Goal: Transaction & Acquisition: Purchase product/service

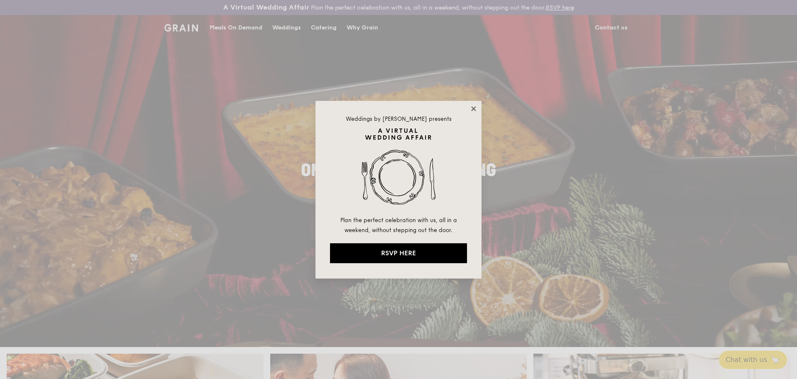
click at [473, 109] on icon at bounding box center [473, 108] width 7 height 7
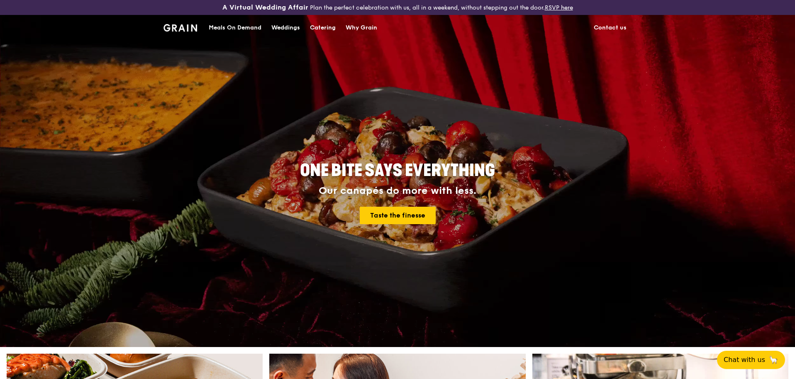
click at [324, 29] on div "Catering" at bounding box center [323, 27] width 26 height 25
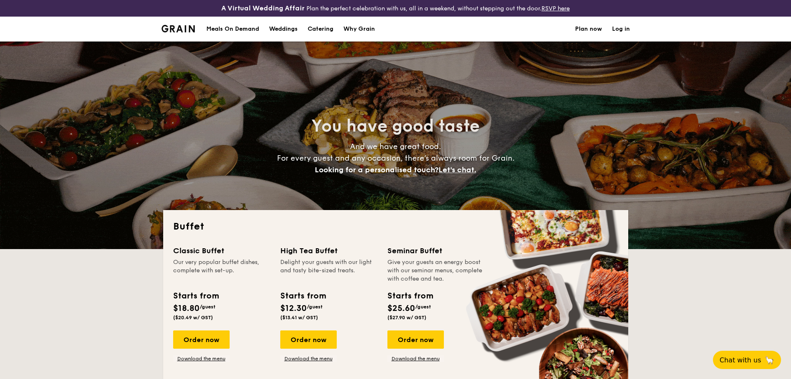
select select
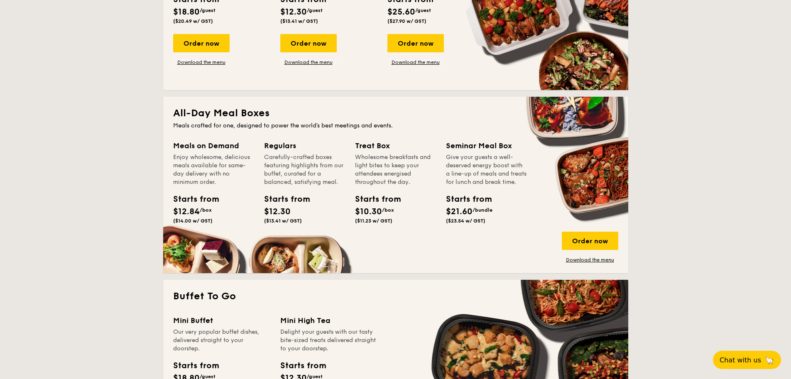
scroll to position [222, 0]
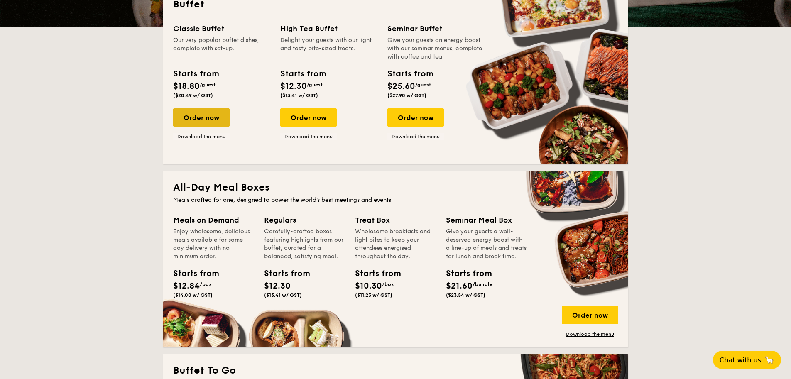
click at [198, 119] on div "Order now" at bounding box center [201, 117] width 56 height 18
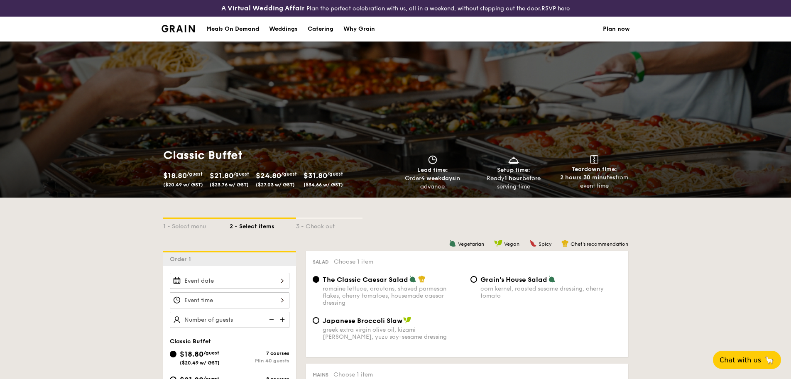
select select
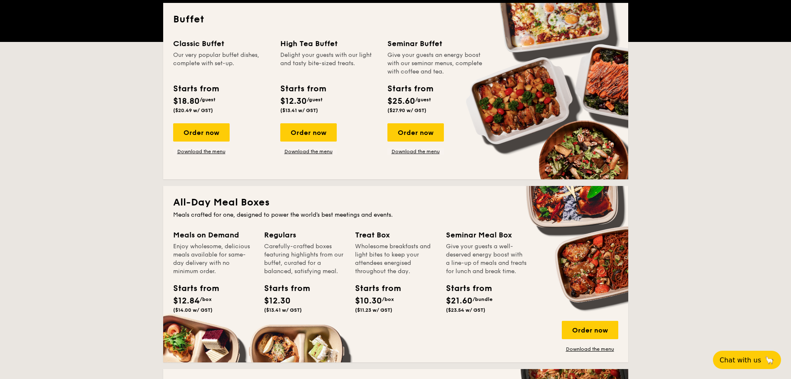
scroll to position [262, 0]
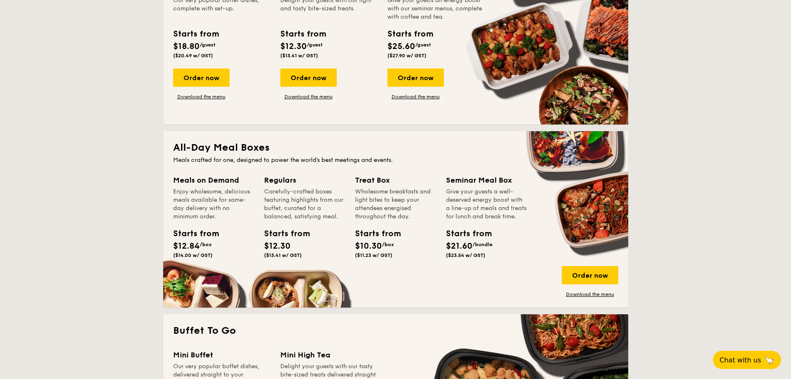
click at [472, 251] on span "$21.60" at bounding box center [459, 246] width 27 height 10
click at [578, 274] on div "Order now" at bounding box center [590, 275] width 56 height 18
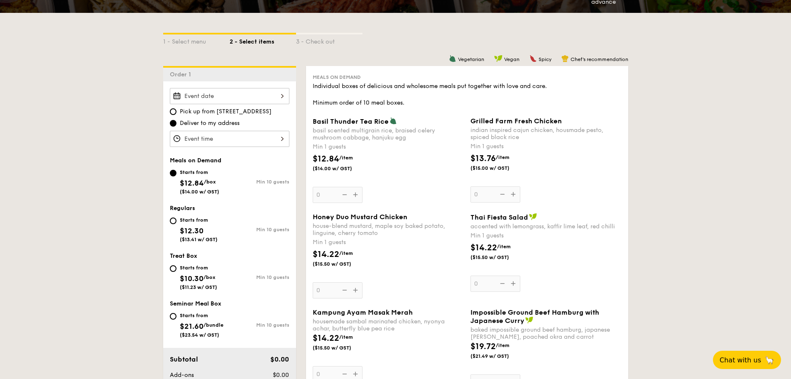
scroll to position [321, 0]
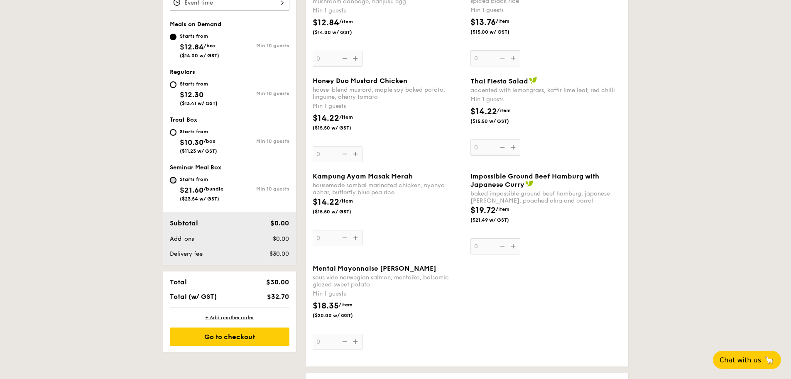
click at [175, 181] on input "Starts from $21.60 /bundle ($23.54 w/ GST) Min 10 guests" at bounding box center [173, 180] width 7 height 7
radio input "true"
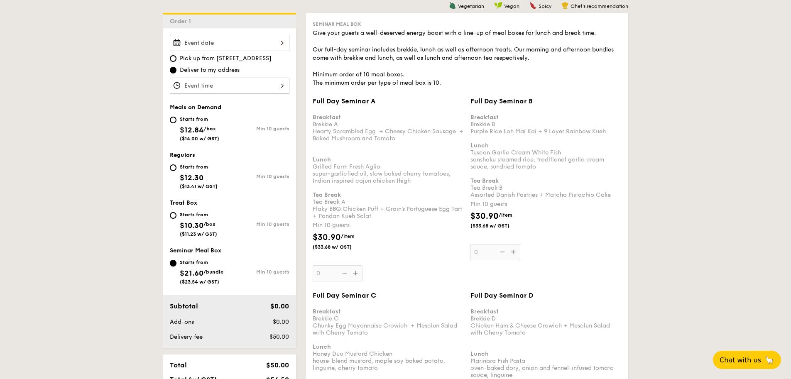
scroll to position [228, 0]
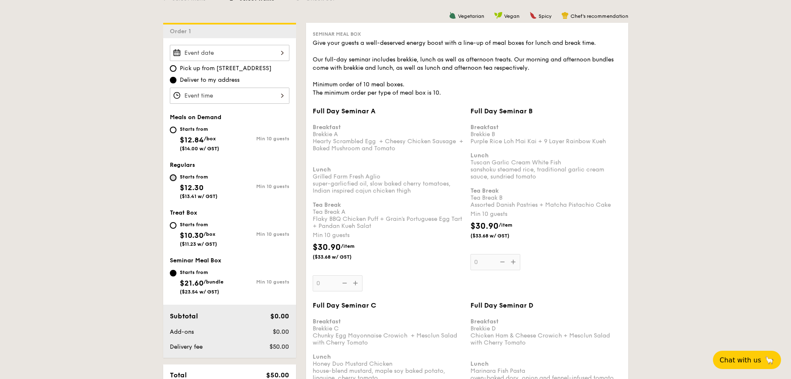
click at [172, 179] on input "Starts from $12.30 ($13.41 w/ GST) Min 10 guests" at bounding box center [173, 177] width 7 height 7
radio input "true"
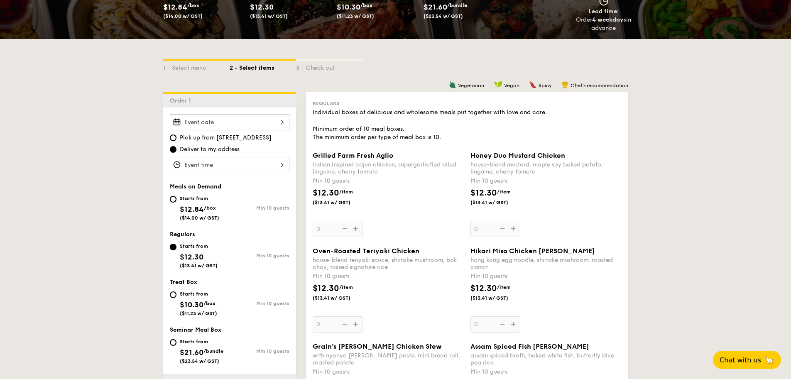
scroll to position [0, 0]
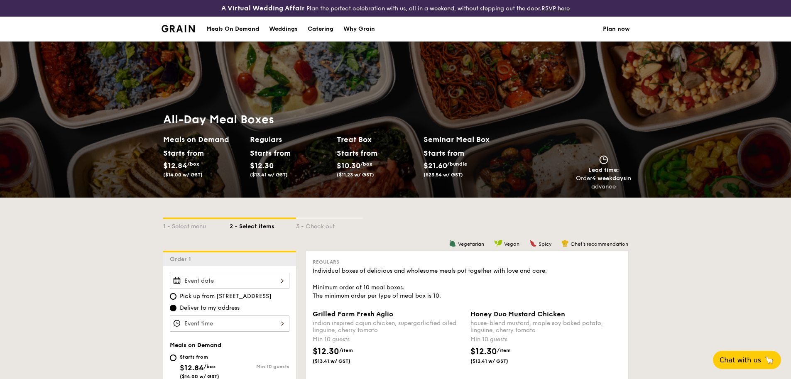
click at [185, 34] on li at bounding box center [181, 29] width 40 height 25
click at [187, 32] on img at bounding box center [178, 28] width 34 height 7
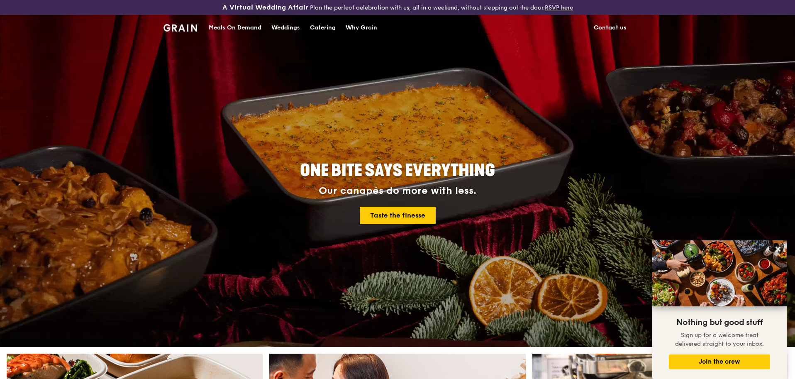
click at [326, 28] on div "Catering" at bounding box center [323, 27] width 26 height 25
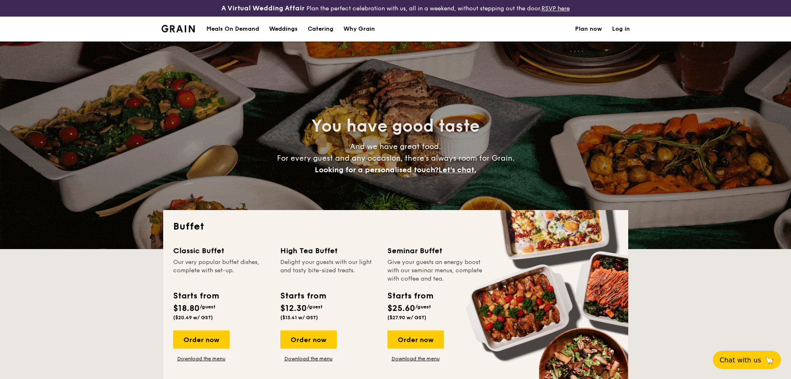
select select
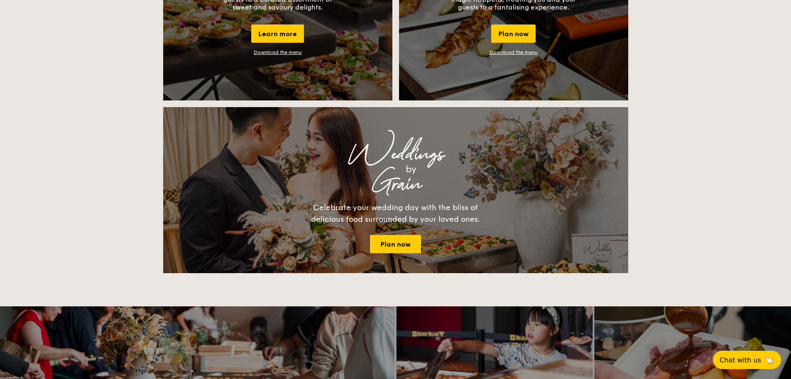
scroll to position [707, 0]
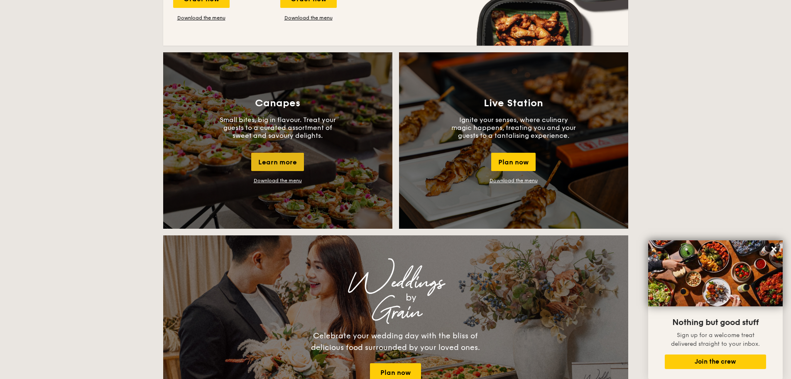
drag, startPoint x: 15, startPoint y: 166, endPoint x: 283, endPoint y: 166, distance: 268.1
click at [257, 180] on div "Canapes Small bites, big in flavour. Treat your guests to a curated assortment …" at bounding box center [277, 140] width 229 height 176
click at [282, 155] on div "Learn more" at bounding box center [277, 162] width 53 height 18
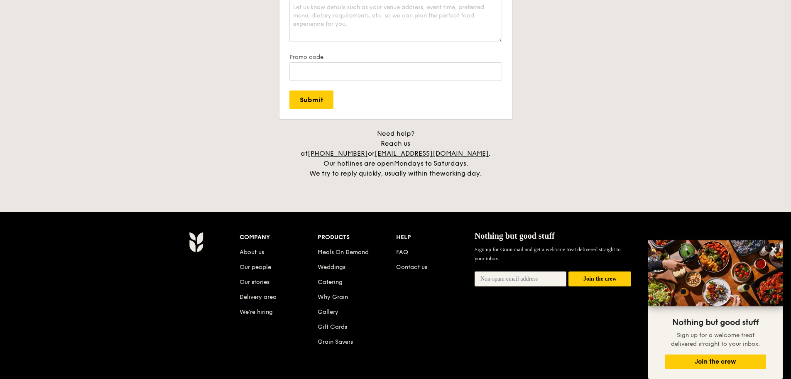
scroll to position [0, 0]
